Goal: Task Accomplishment & Management: Manage account settings

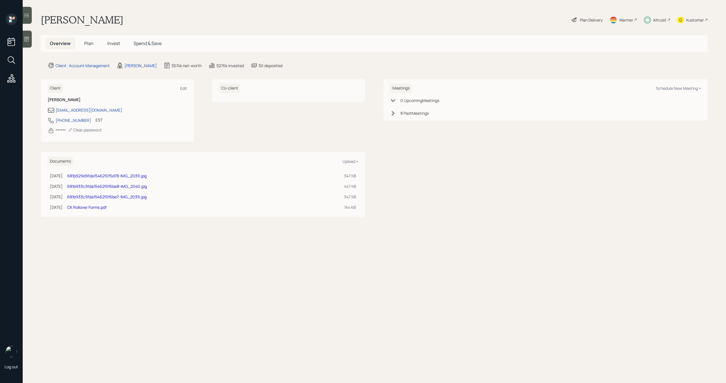
click at [87, 43] on span "Plan" at bounding box center [88, 43] width 9 height 6
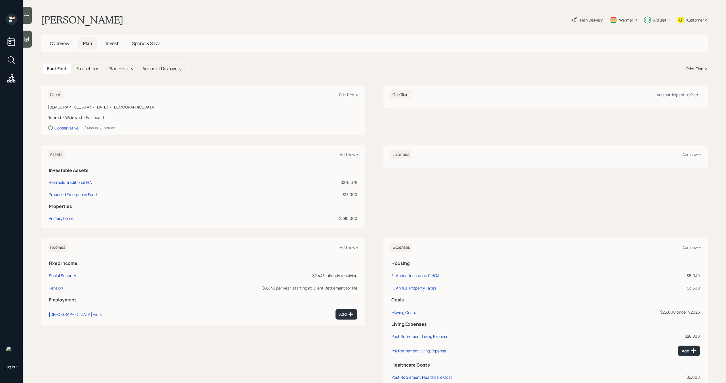
click at [115, 43] on span "Invest" at bounding box center [112, 43] width 13 height 6
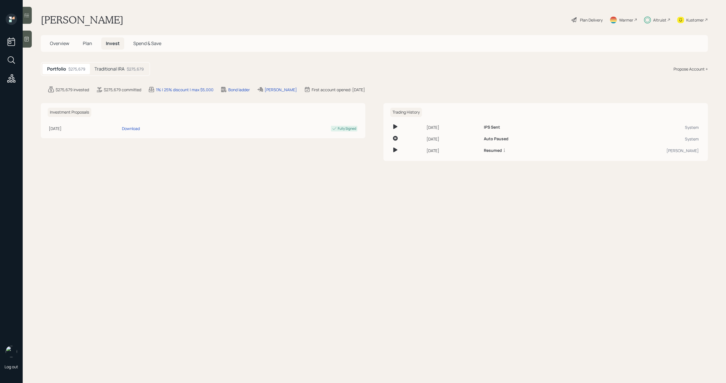
click at [113, 71] on h5 "Traditional IRA" at bounding box center [109, 68] width 30 height 5
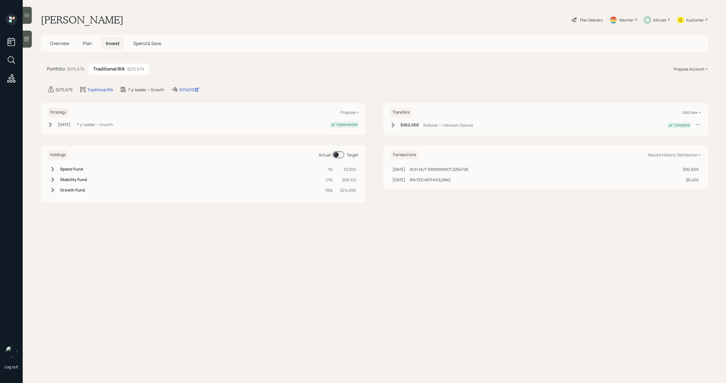
click at [394, 128] on div "$262,000 Rollover • Unknown Source" at bounding box center [431, 125] width 83 height 7
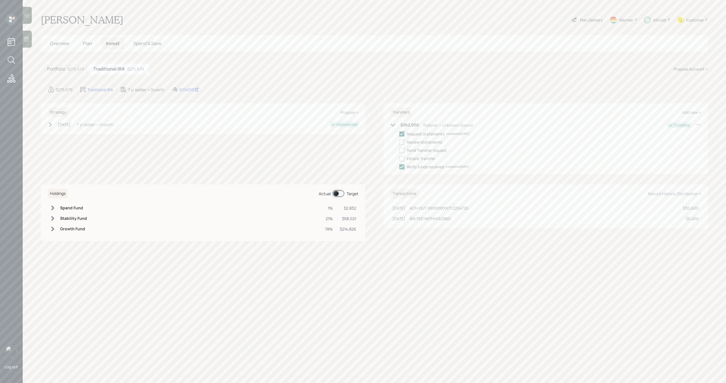
click at [394, 127] on icon at bounding box center [393, 125] width 6 height 6
